Goal: Task Accomplishment & Management: Manage account settings

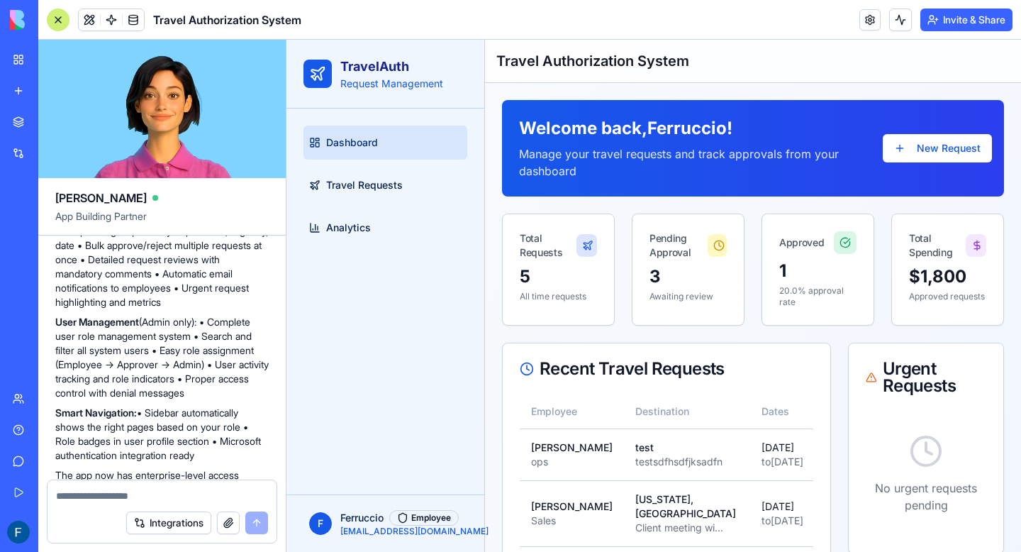
scroll to position [2421, 0]
click at [57, 20] on div at bounding box center [58, 20] width 23 height 23
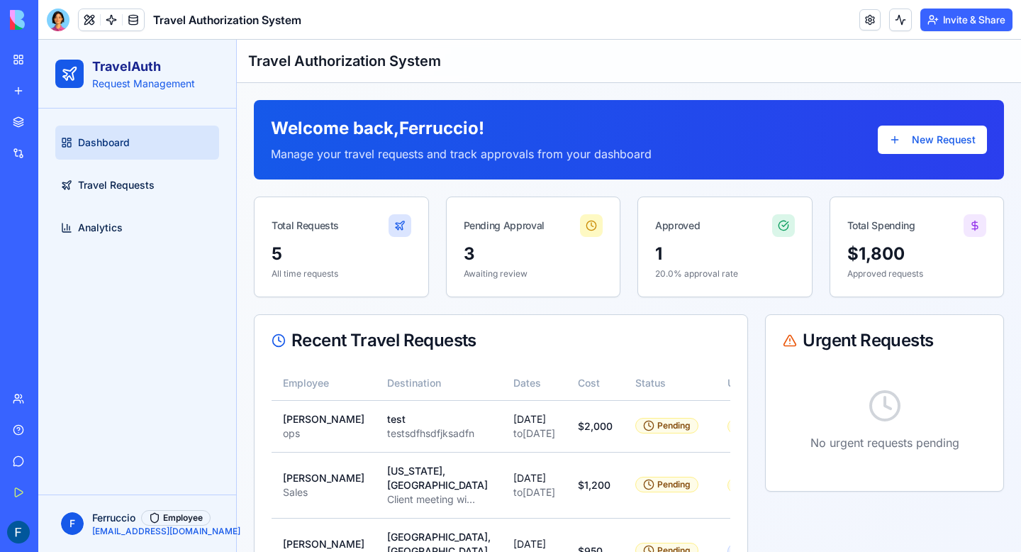
click at [57, 20] on div at bounding box center [58, 20] width 23 height 23
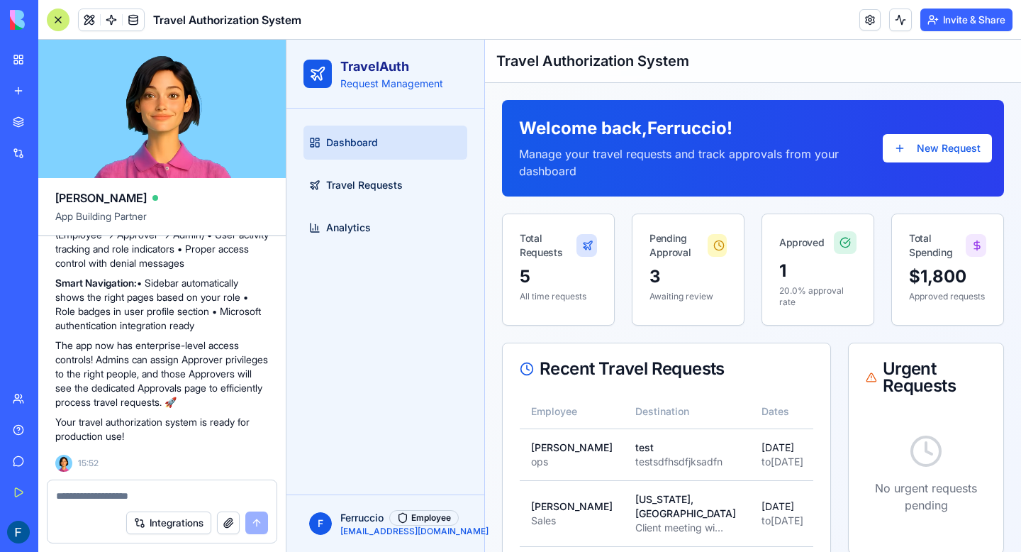
scroll to position [0, 0]
click at [129, 16] on span at bounding box center [133, 20] width 40 height 40
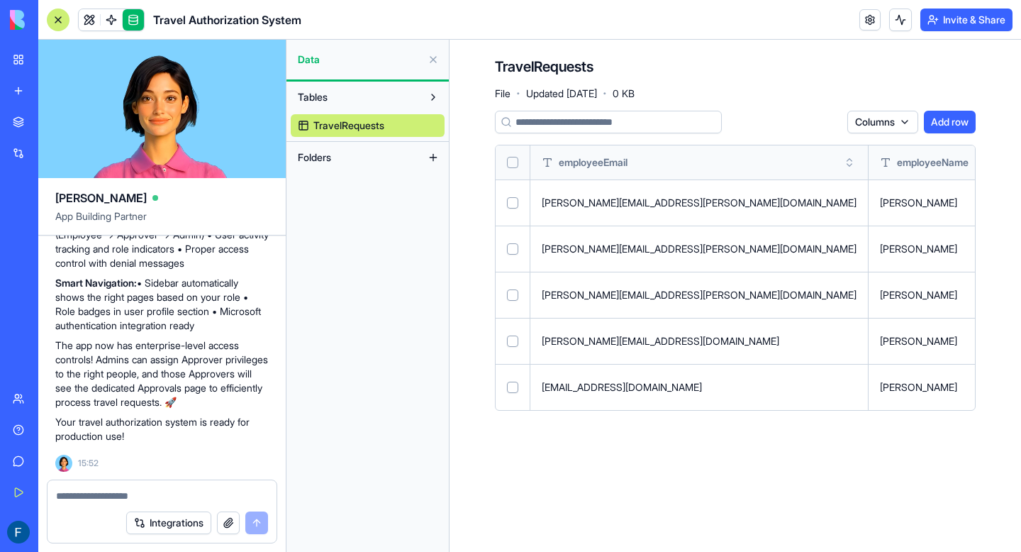
click at [140, 19] on link at bounding box center [133, 19] width 21 height 21
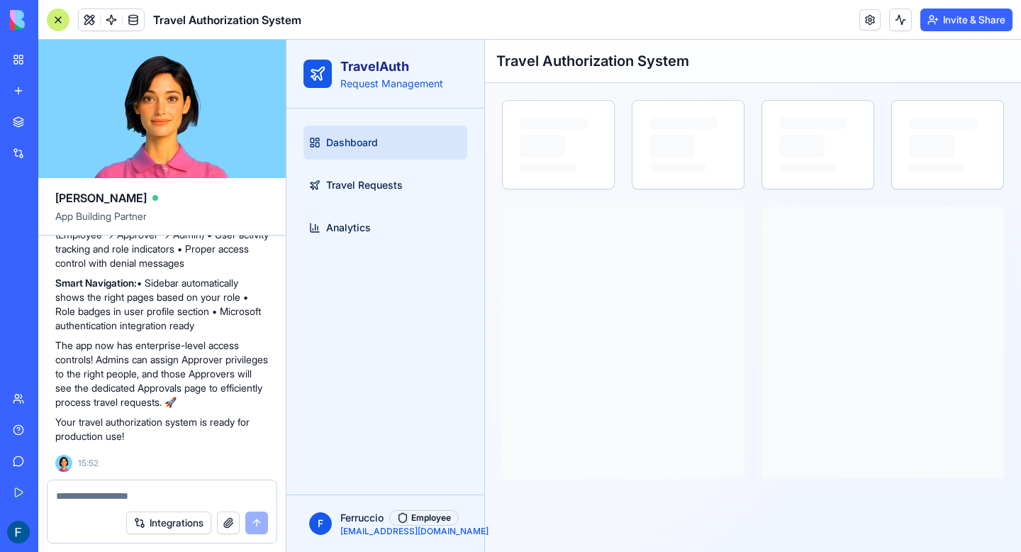
click at [52, 63] on div "My Workspace" at bounding box center [43, 59] width 18 height 14
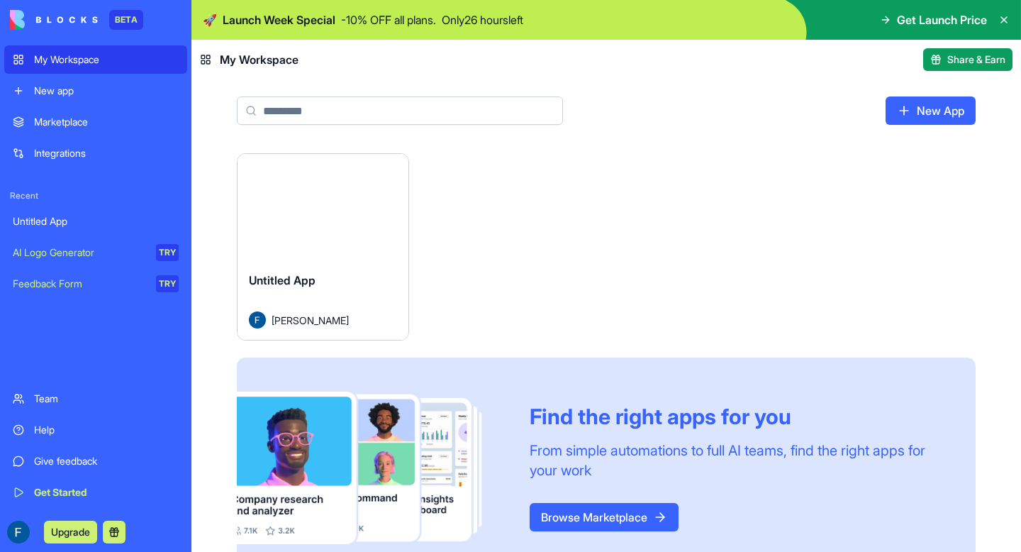
click at [396, 170] on html "BETA My Workspace New app Marketplace Integrations Recent Untitled App AI Logo …" at bounding box center [510, 276] width 1021 height 552
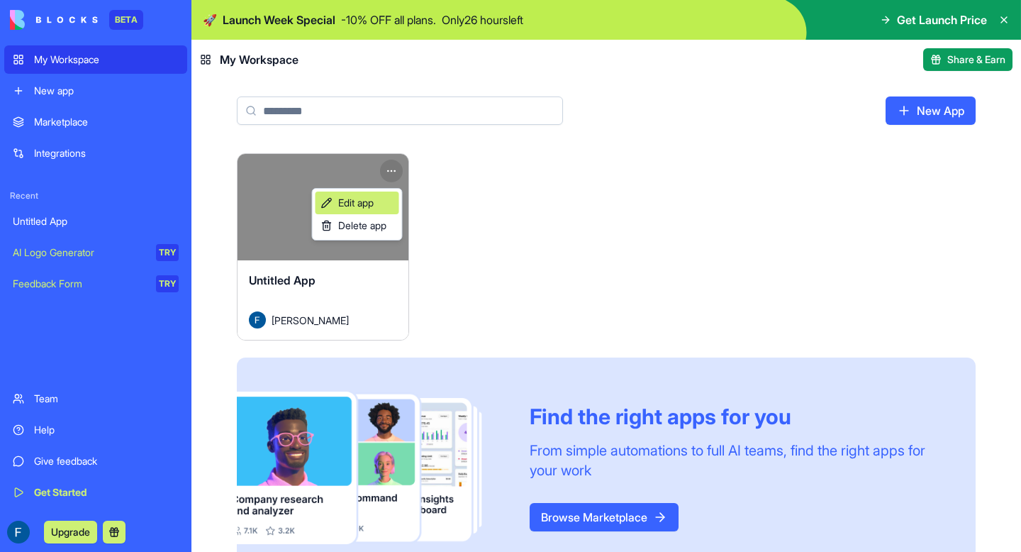
click at [353, 209] on span "Edit app" at bounding box center [355, 203] width 35 height 14
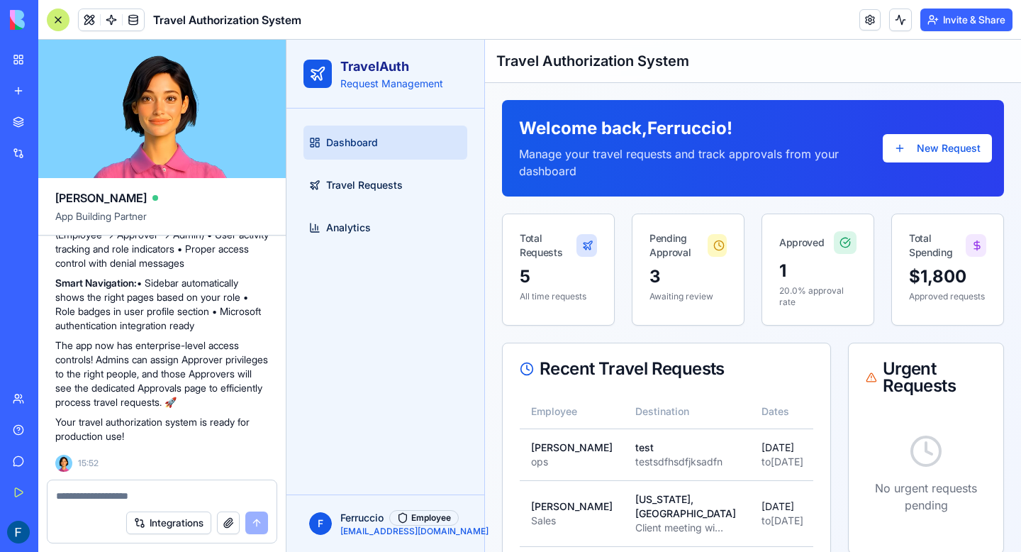
click at [55, 18] on div at bounding box center [58, 20] width 23 height 23
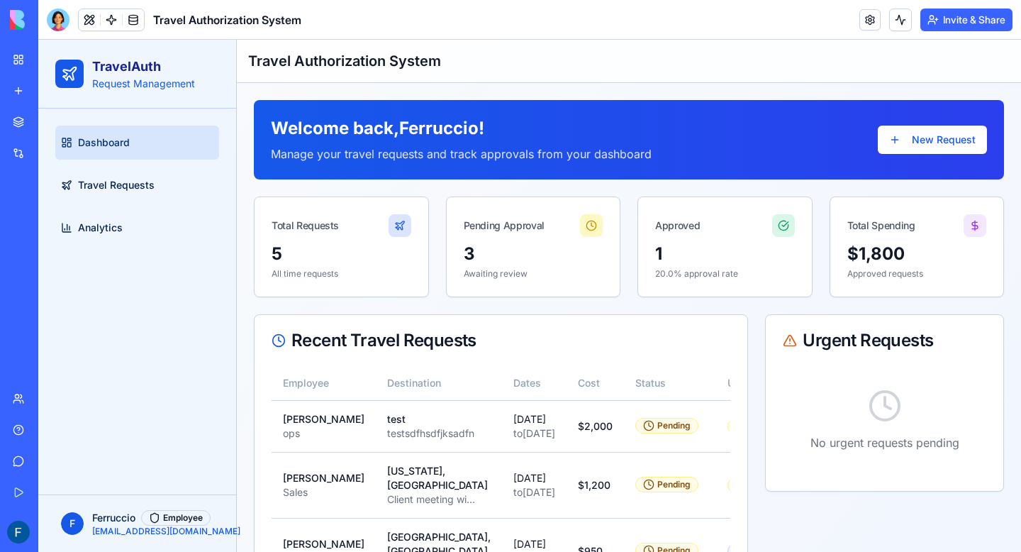
click at [18, 65] on link "My Workspace" at bounding box center [32, 59] width 57 height 28
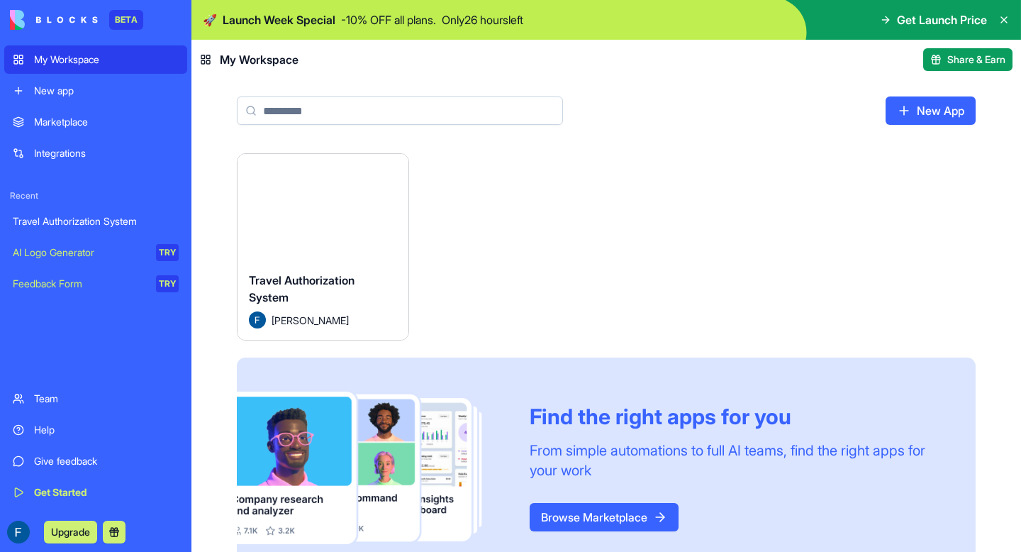
click at [61, 227] on div "Travel Authorization System" at bounding box center [96, 221] width 166 height 14
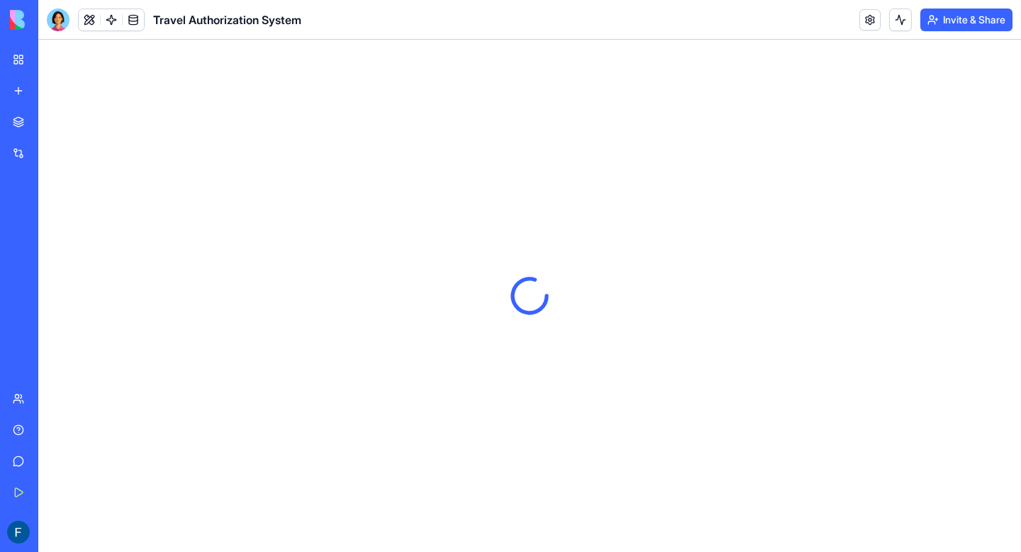
click at [55, 67] on link "My Workspace" at bounding box center [32, 59] width 57 height 28
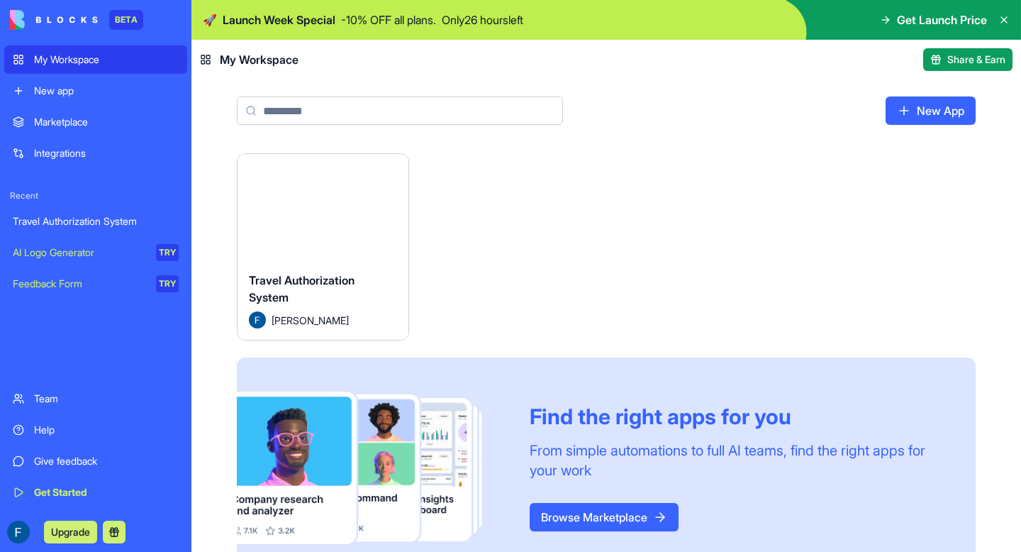
click at [290, 274] on span "Travel Authorization System" at bounding box center [302, 288] width 106 height 31
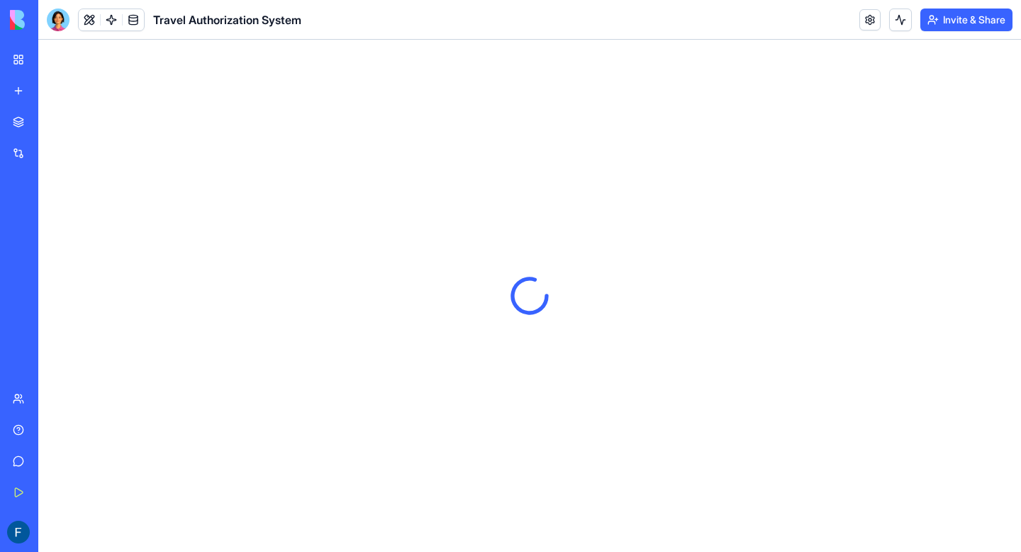
click at [18, 57] on link "My Workspace" at bounding box center [32, 59] width 57 height 28
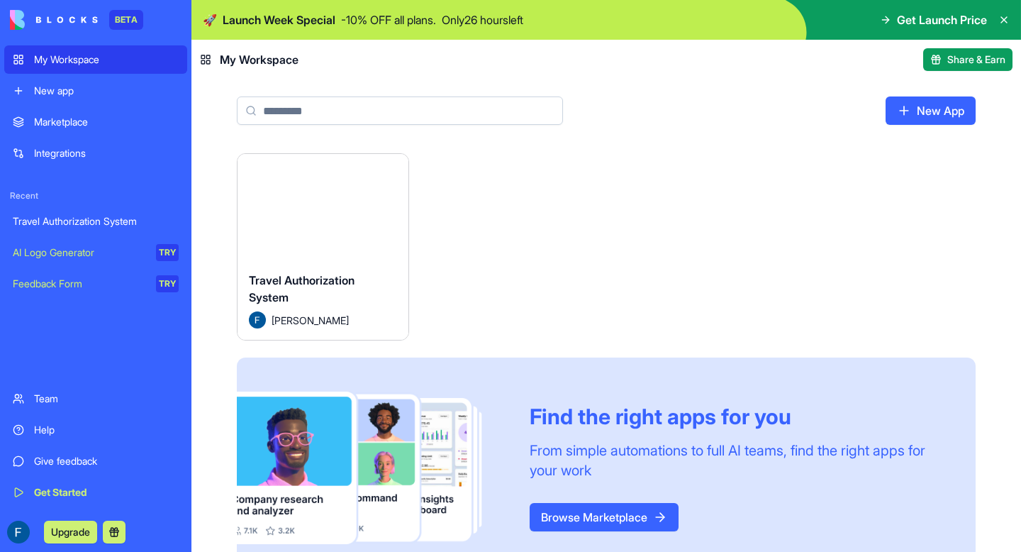
click at [311, 211] on button "Launch" at bounding box center [323, 207] width 106 height 28
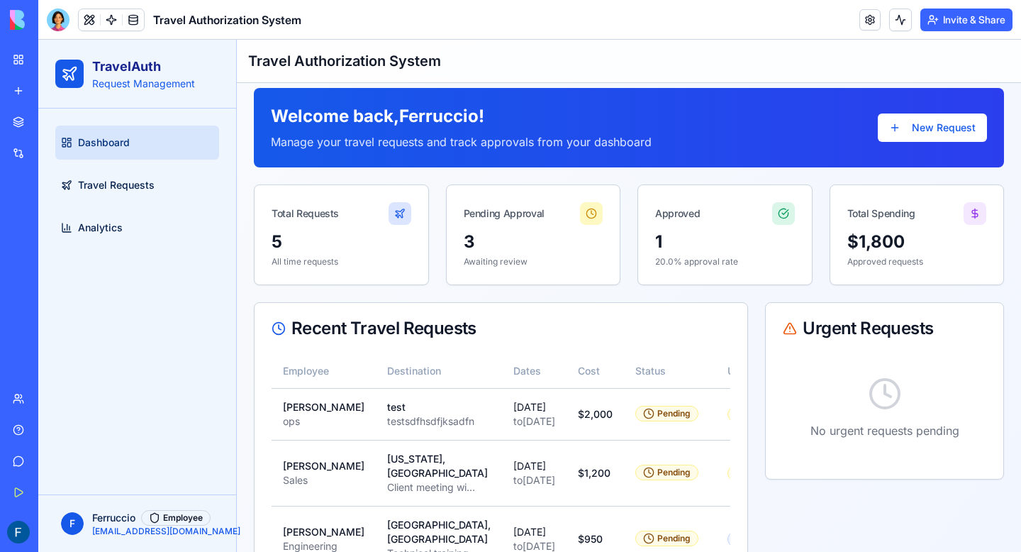
scroll to position [17, 0]
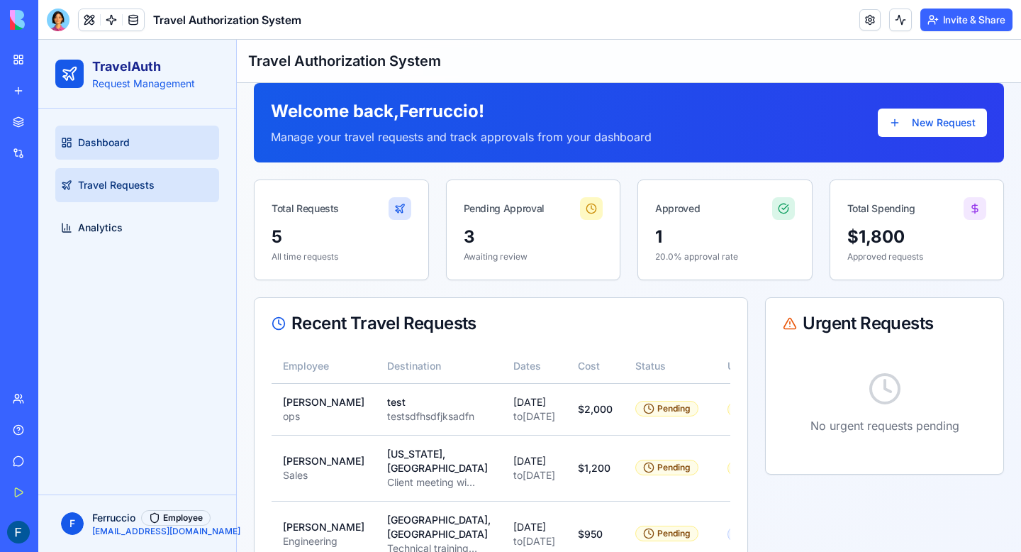
click at [113, 168] on link "Travel Requests" at bounding box center [137, 185] width 164 height 34
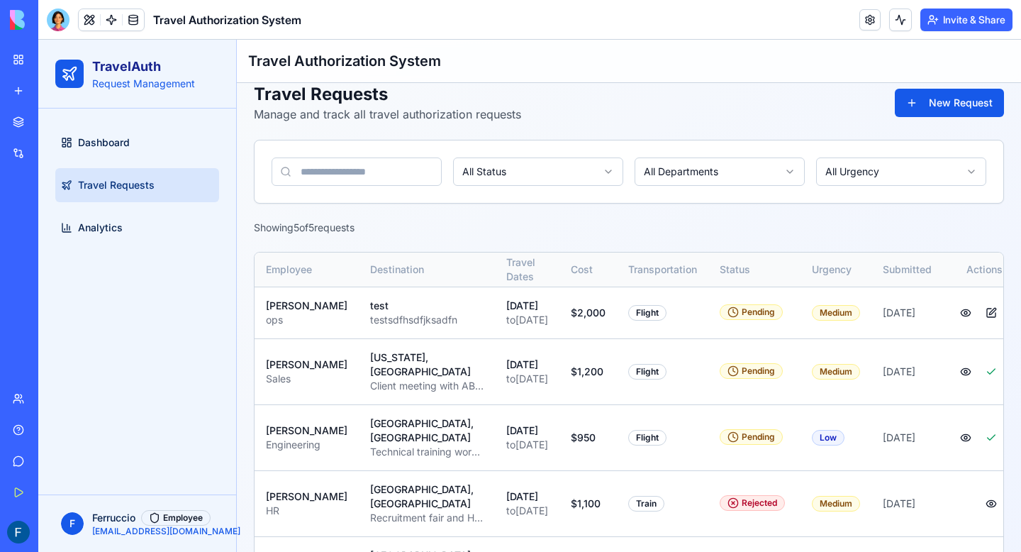
click at [20, 286] on div "Feedback Form" at bounding box center [16, 284] width 7 height 14
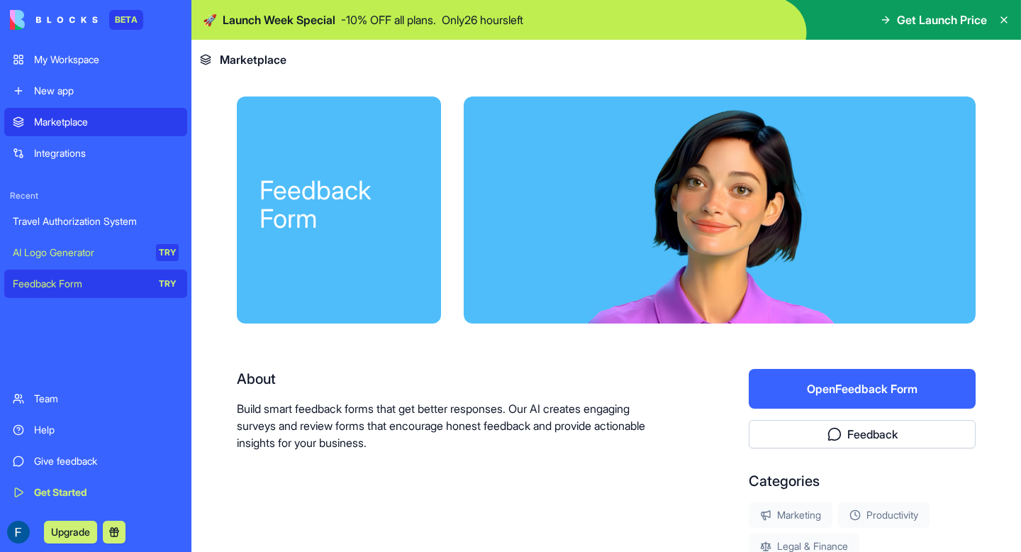
click at [67, 222] on div "Travel Authorization System" at bounding box center [96, 221] width 166 height 14
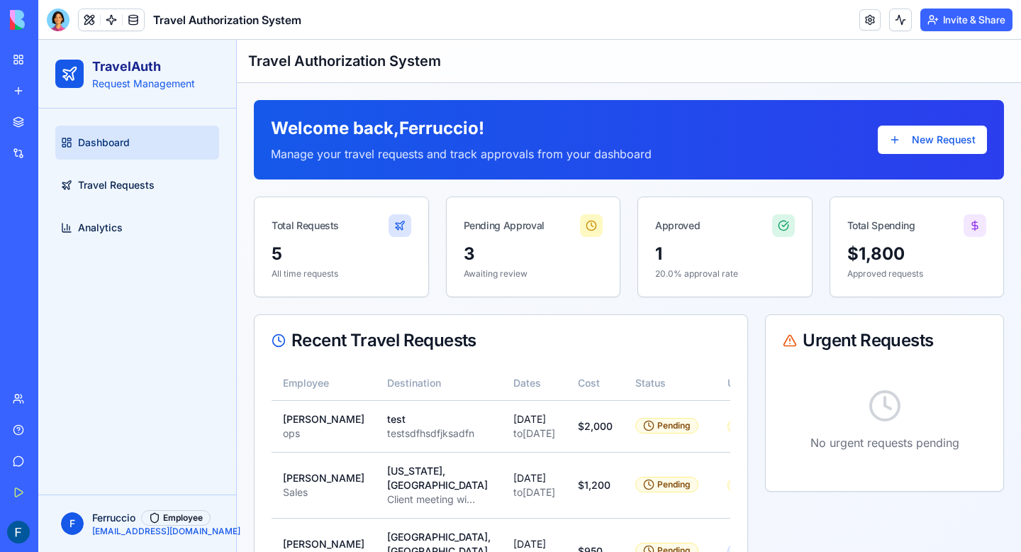
click at [143, 84] on p "Request Management" at bounding box center [143, 84] width 103 height 14
click at [72, 79] on icon at bounding box center [69, 73] width 13 height 13
click at [165, 182] on link "Travel Requests" at bounding box center [137, 185] width 164 height 34
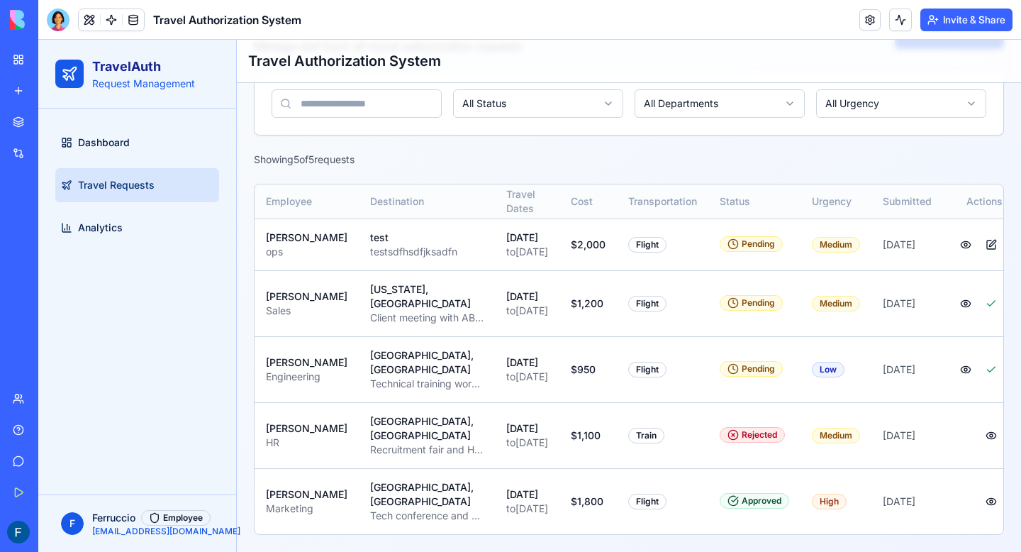
scroll to position [170, 0]
click at [980, 292] on button at bounding box center [991, 303] width 23 height 23
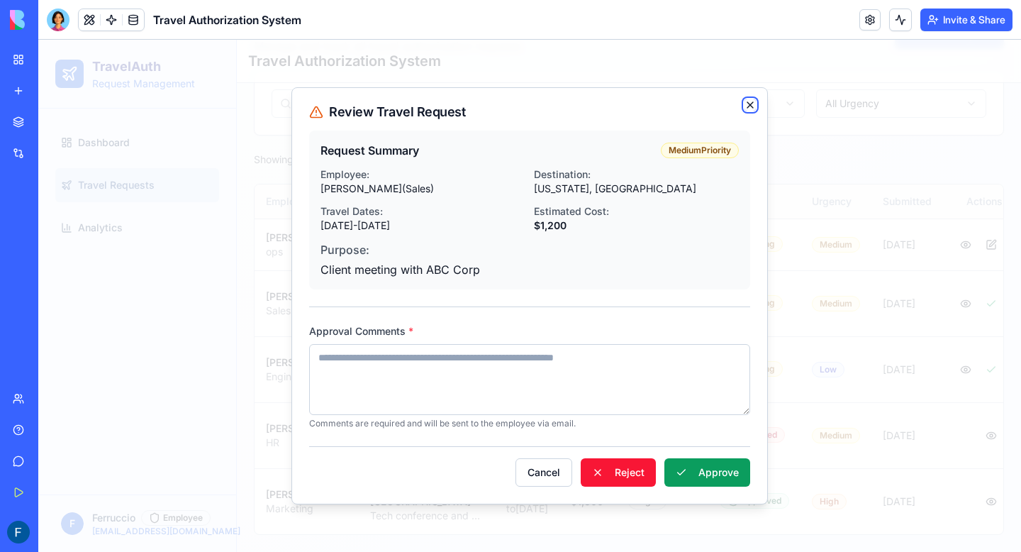
click at [752, 103] on icon "button" at bounding box center [751, 105] width 6 height 6
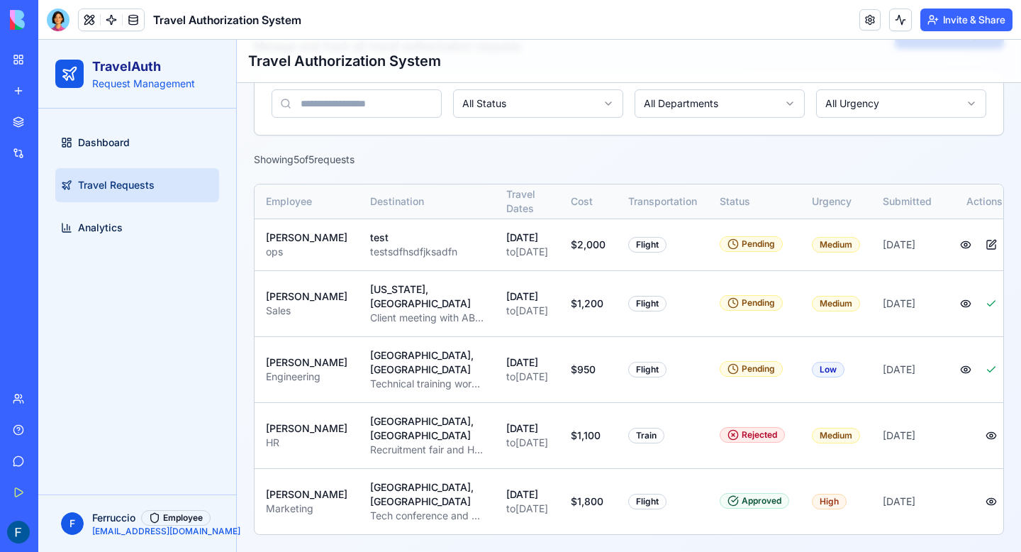
click at [60, 23] on div at bounding box center [58, 20] width 23 height 23
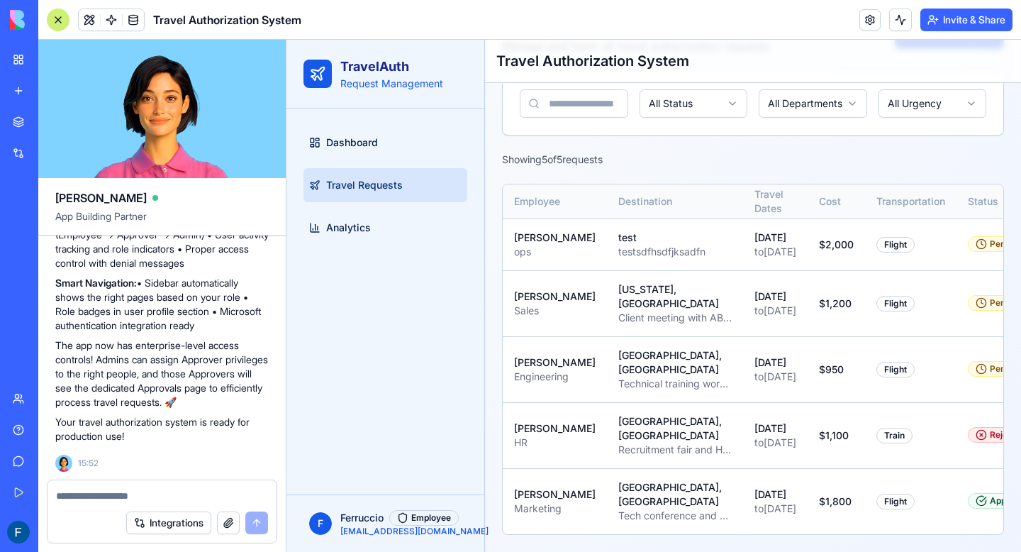
scroll to position [2635, 0]
click at [113, 489] on textarea at bounding box center [162, 496] width 212 height 14
type textarea "*"
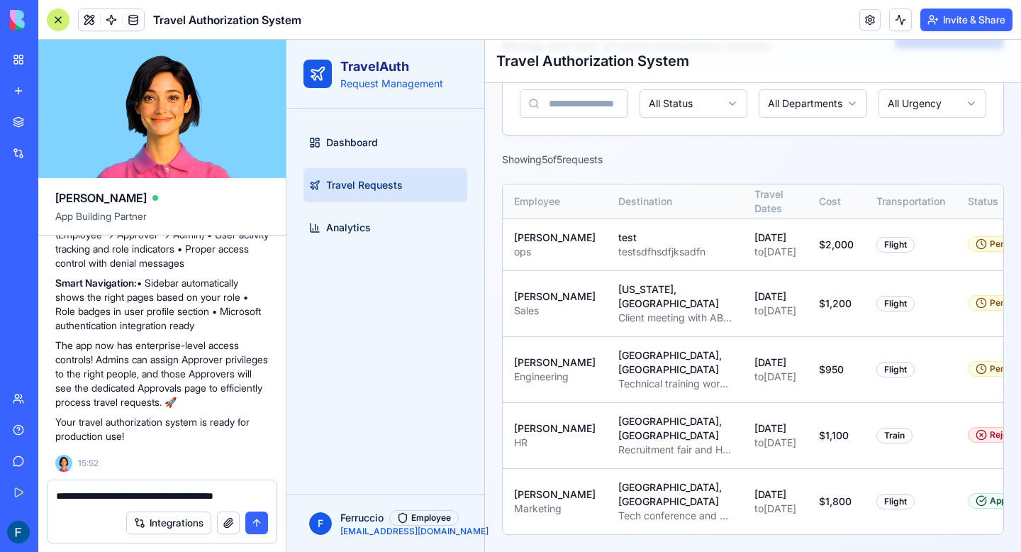
type textarea "**********"
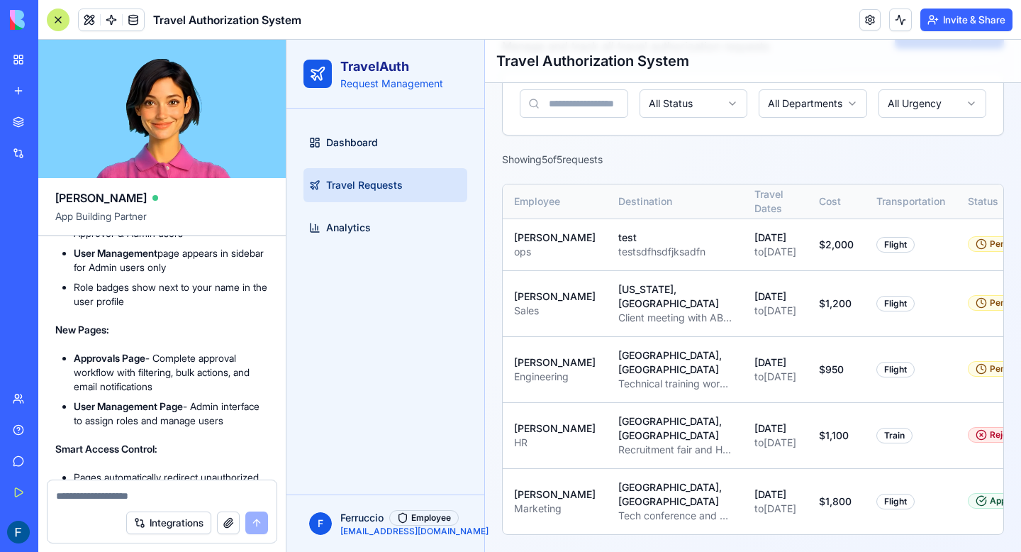
scroll to position [3104, 0]
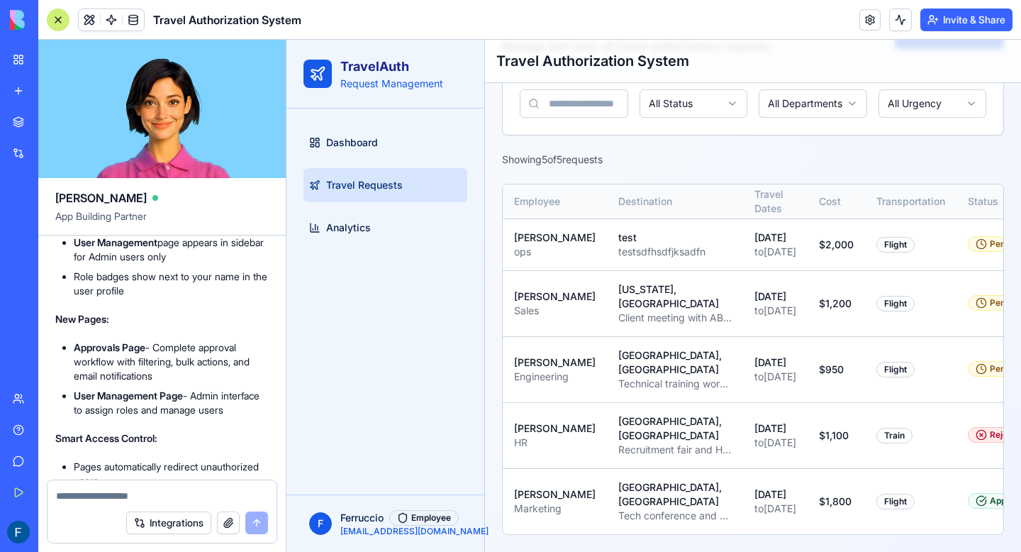
click at [404, 89] on p "Request Management" at bounding box center [391, 84] width 103 height 14
click at [348, 221] on span "Analytics" at bounding box center [348, 228] width 45 height 14
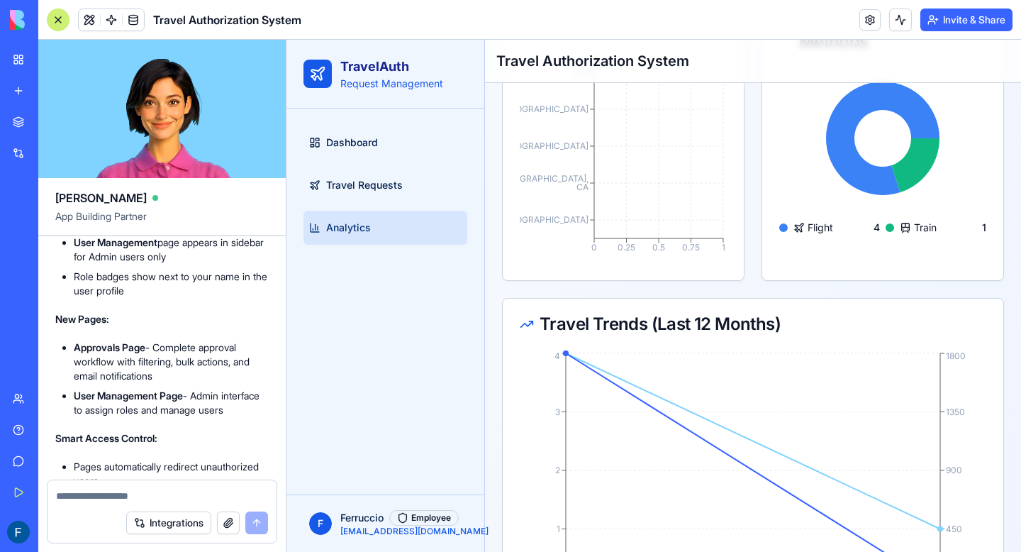
scroll to position [778, 0]
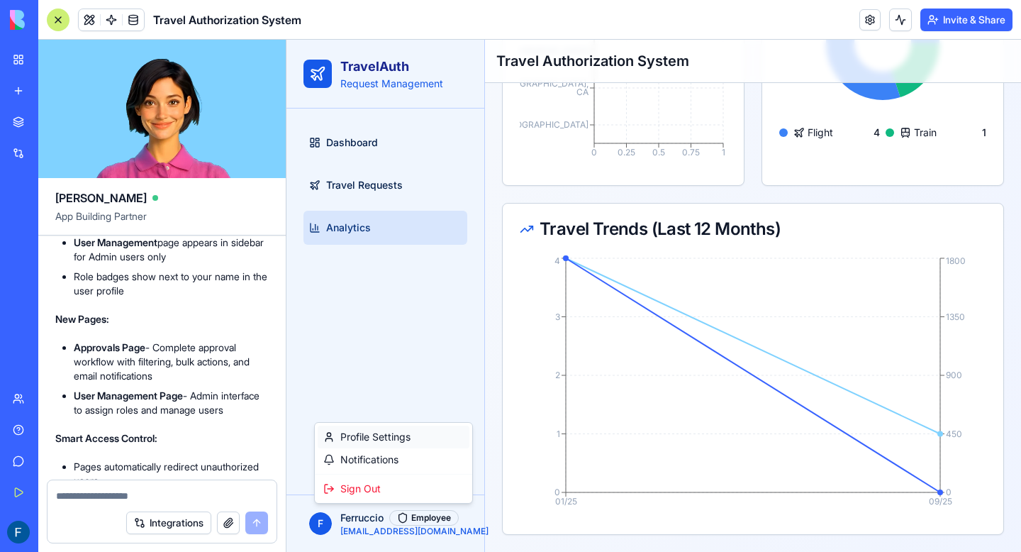
click at [389, 438] on div "Profile Settings" at bounding box center [394, 437] width 152 height 23
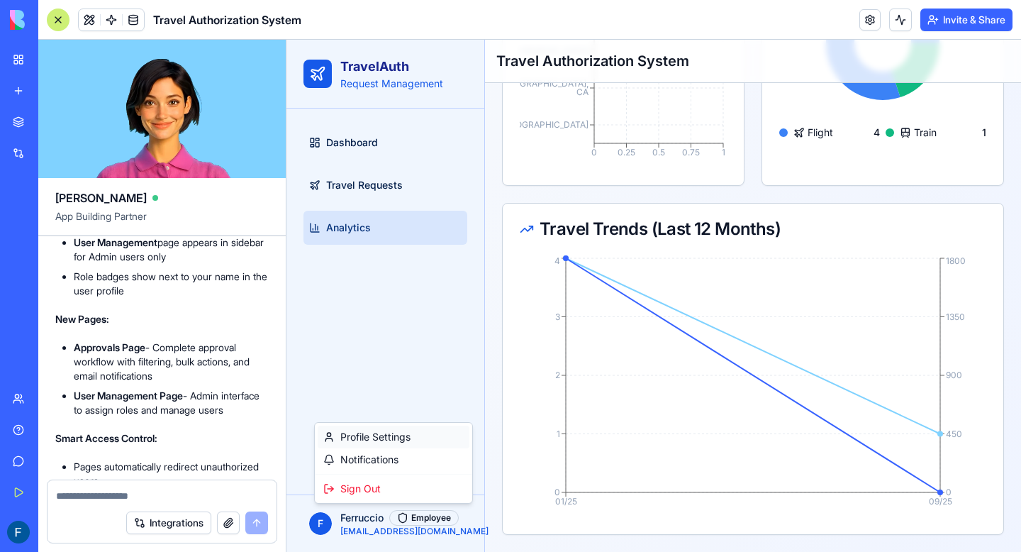
click at [398, 443] on div "Profile Settings" at bounding box center [394, 437] width 152 height 23
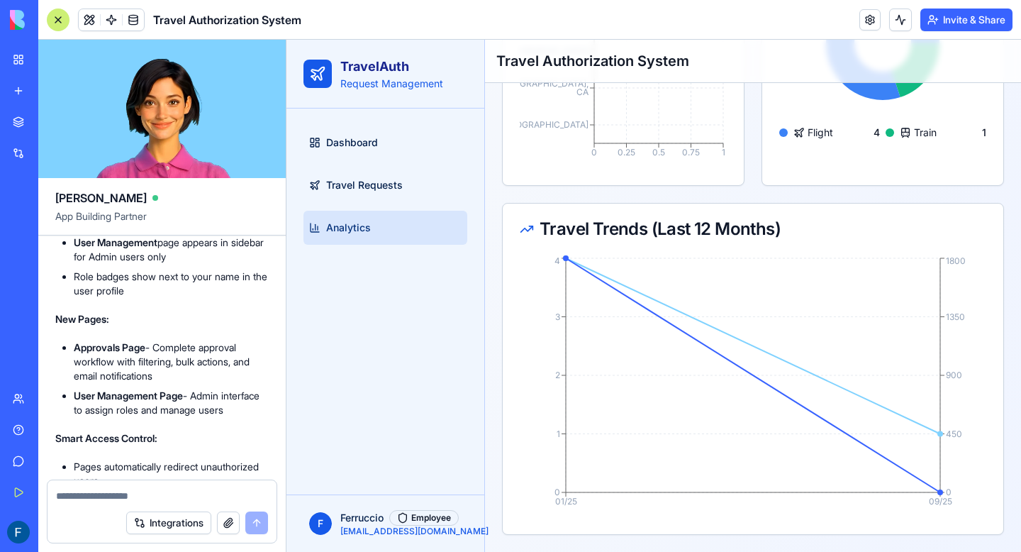
click at [398, 443] on div "Dashboard Travel Requests Analytics" at bounding box center [386, 302] width 198 height 386
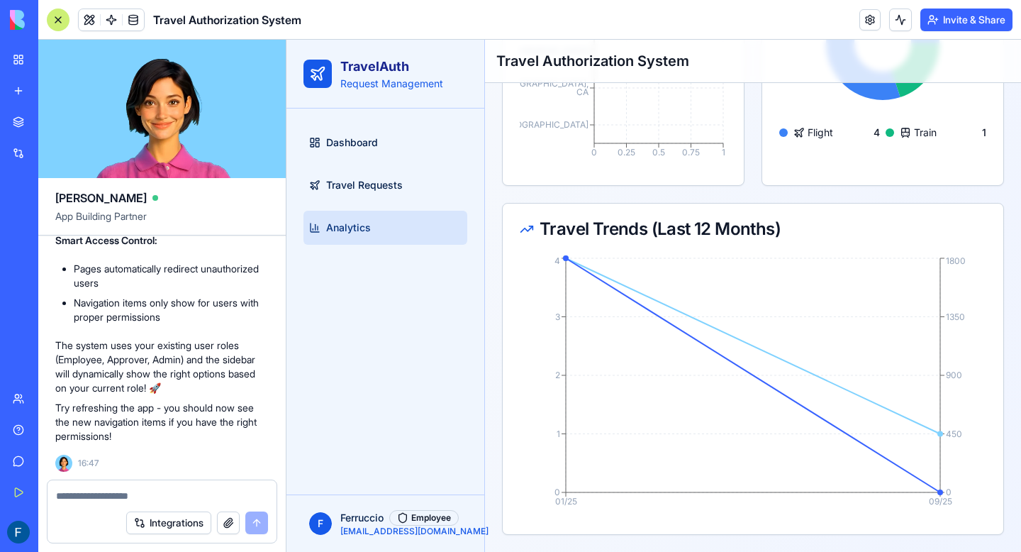
scroll to position [3415, 0]
click at [114, 492] on textarea at bounding box center [162, 496] width 212 height 14
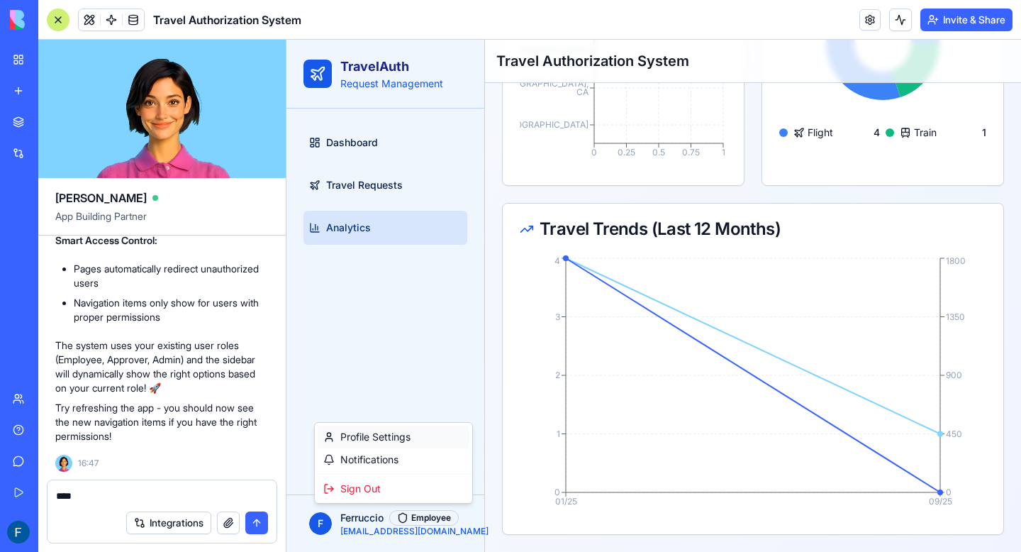
click at [368, 432] on div "Profile Settings" at bounding box center [394, 437] width 152 height 23
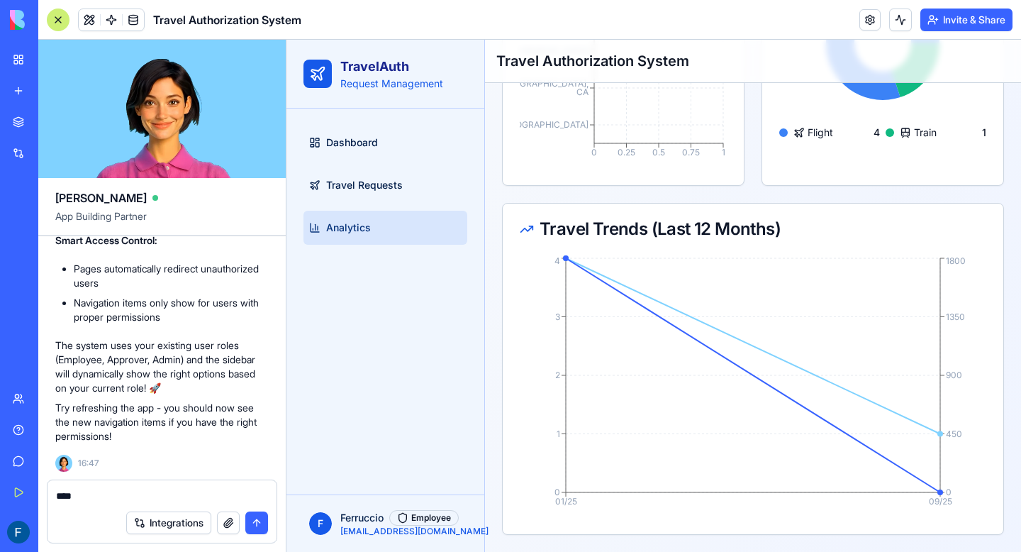
click at [109, 486] on div "***" at bounding box center [162, 491] width 229 height 23
click at [100, 497] on textarea "***" at bounding box center [162, 496] width 212 height 14
type textarea "**********"
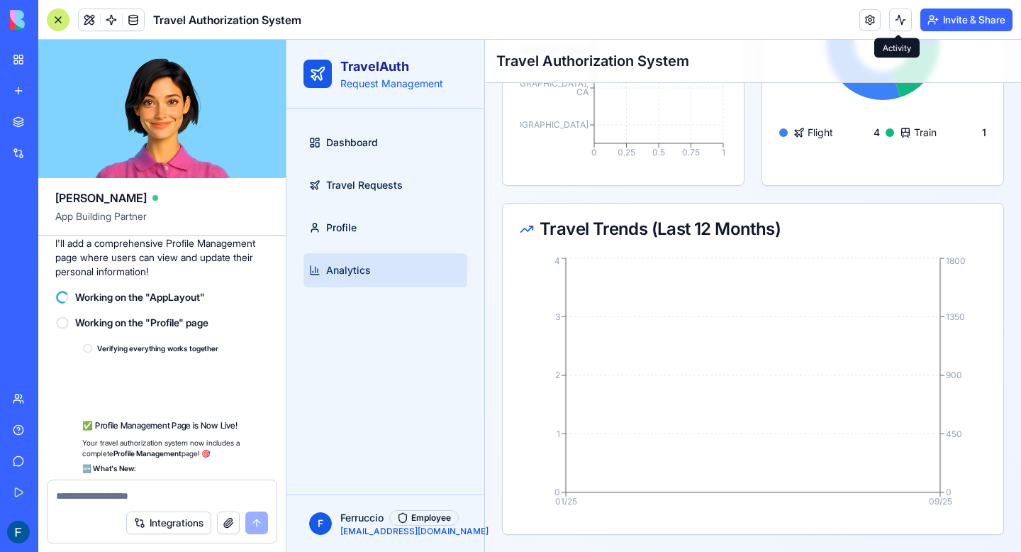
scroll to position [4102, 0]
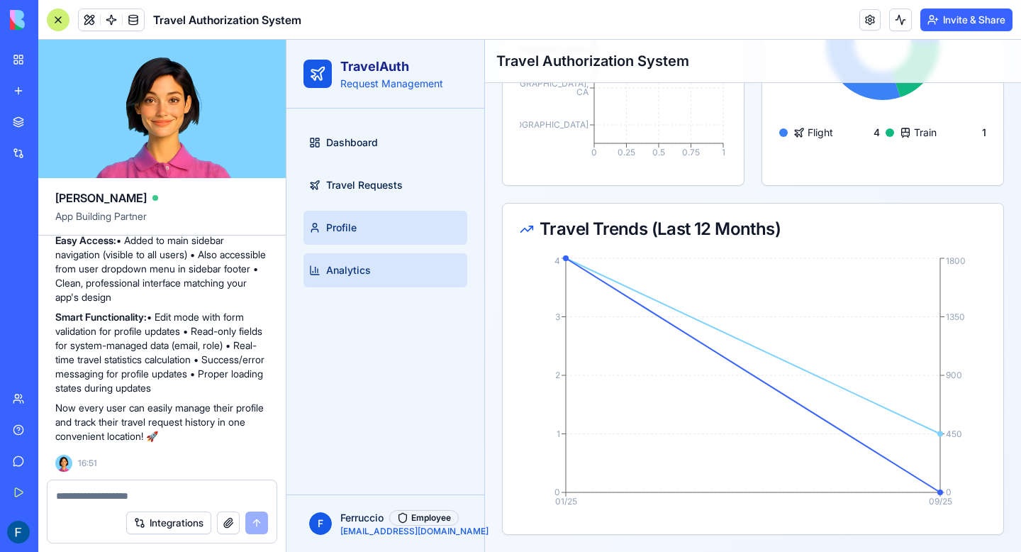
click at [349, 218] on link "Profile" at bounding box center [386, 228] width 164 height 34
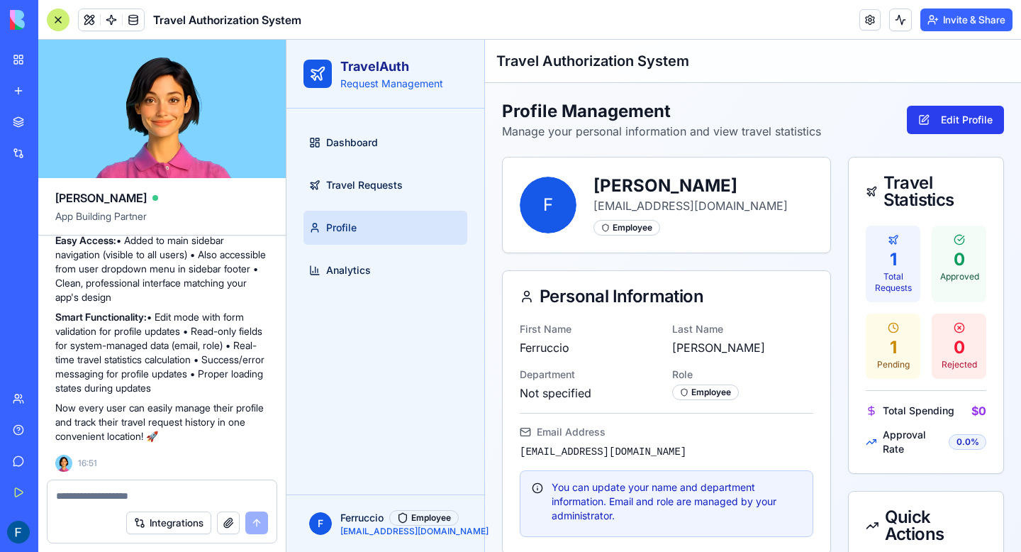
click at [969, 116] on button "Edit Profile" at bounding box center [955, 120] width 97 height 28
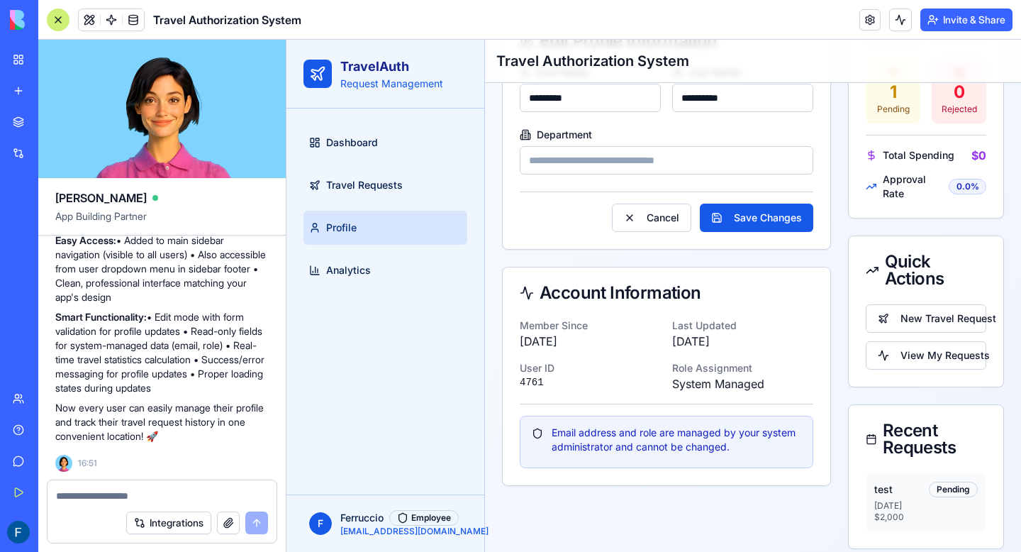
scroll to position [270, 0]
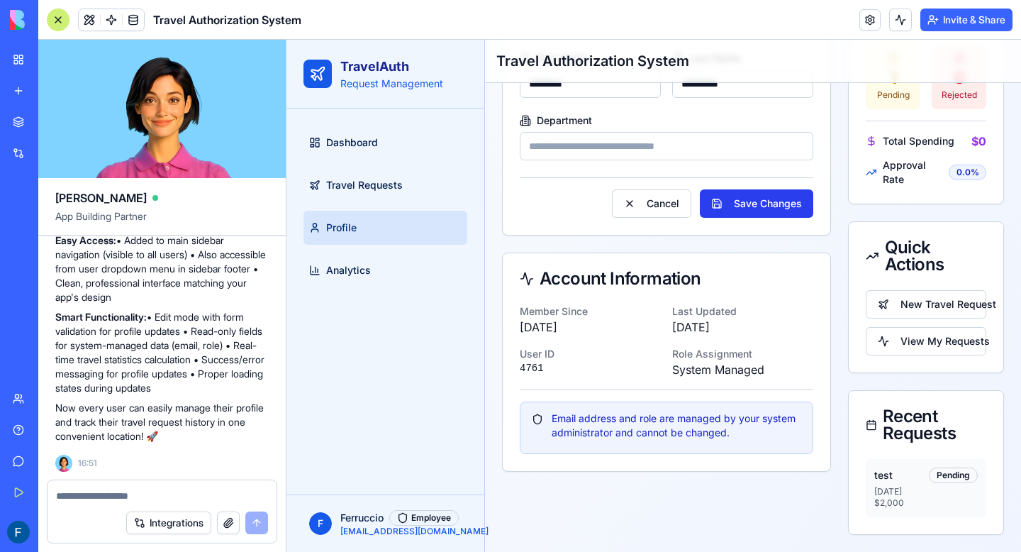
click at [753, 207] on button "Save Changes" at bounding box center [756, 203] width 113 height 28
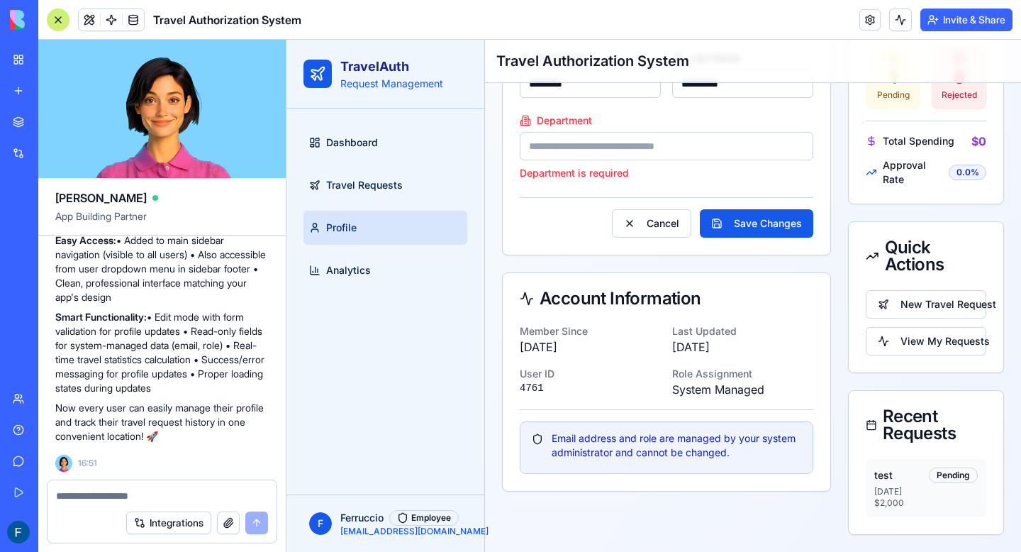
click at [172, 491] on textarea at bounding box center [162, 496] width 212 height 14
type textarea "**********"
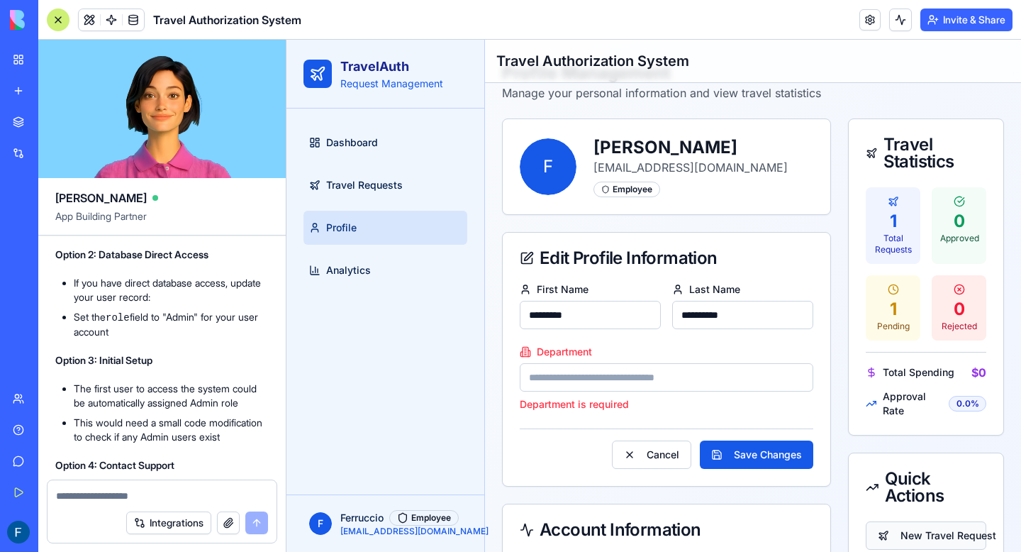
scroll to position [0, 0]
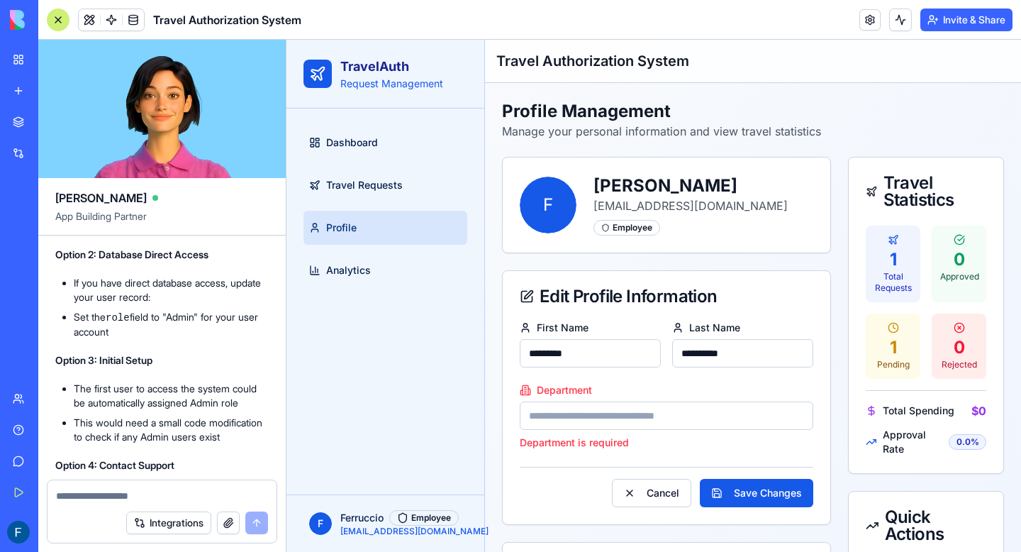
click at [348, 462] on div "Dashboard Travel Requests Profile Analytics" at bounding box center [386, 302] width 198 height 386
